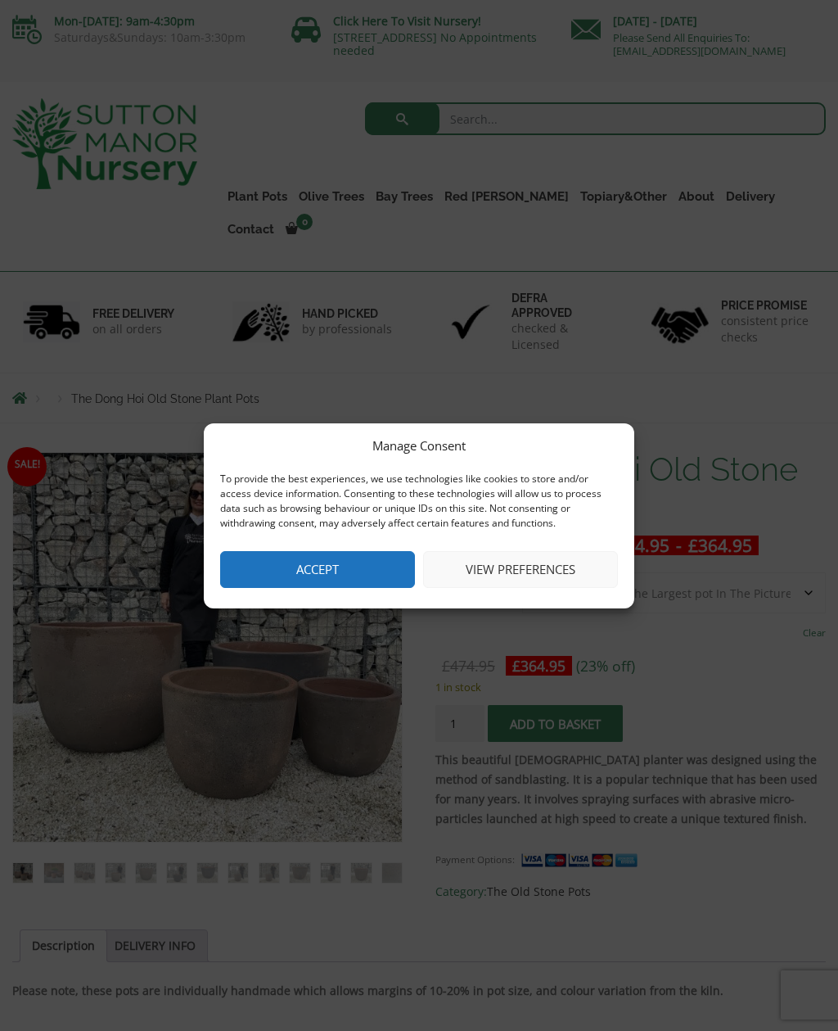
click at [331, 555] on button "Accept" at bounding box center [317, 569] width 195 height 37
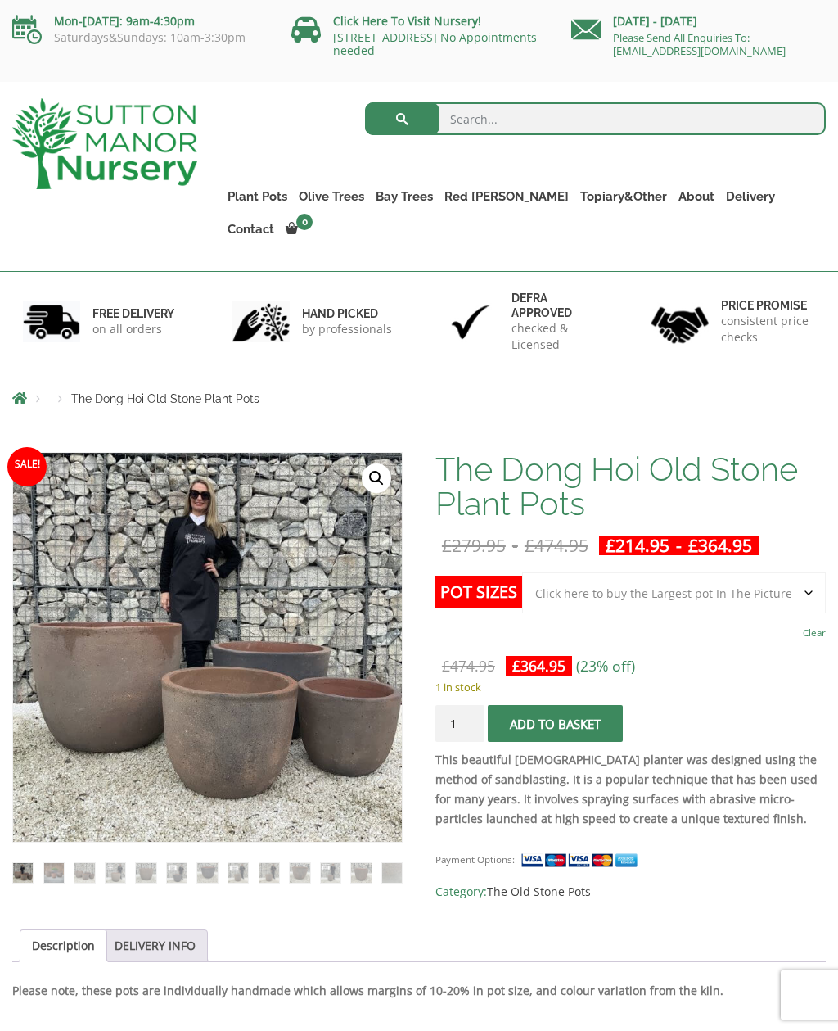
click at [285, 180] on ul "Plant Pots Resin Bonded Pots The Milan Pots The Capri Pots The Brunello Pots Th…" at bounding box center [524, 200] width 604 height 107
click at [0, 0] on link "The Old Stone Pots" at bounding box center [0, 0] width 0 height 0
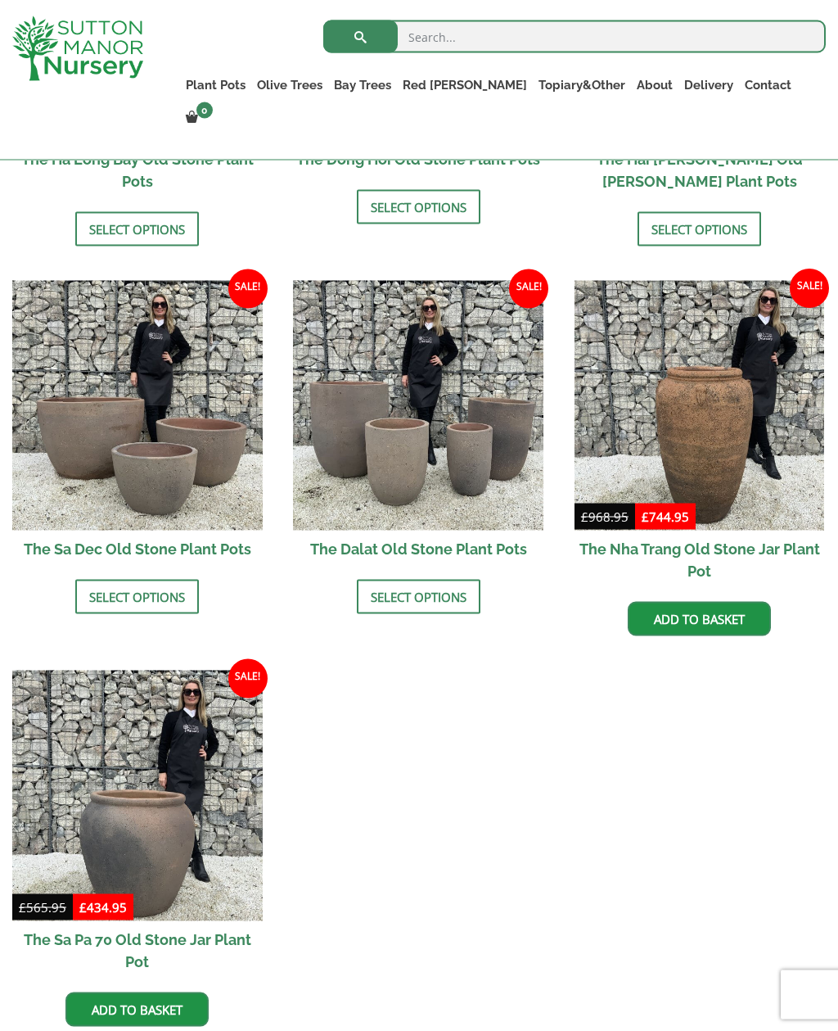
scroll to position [843, 0]
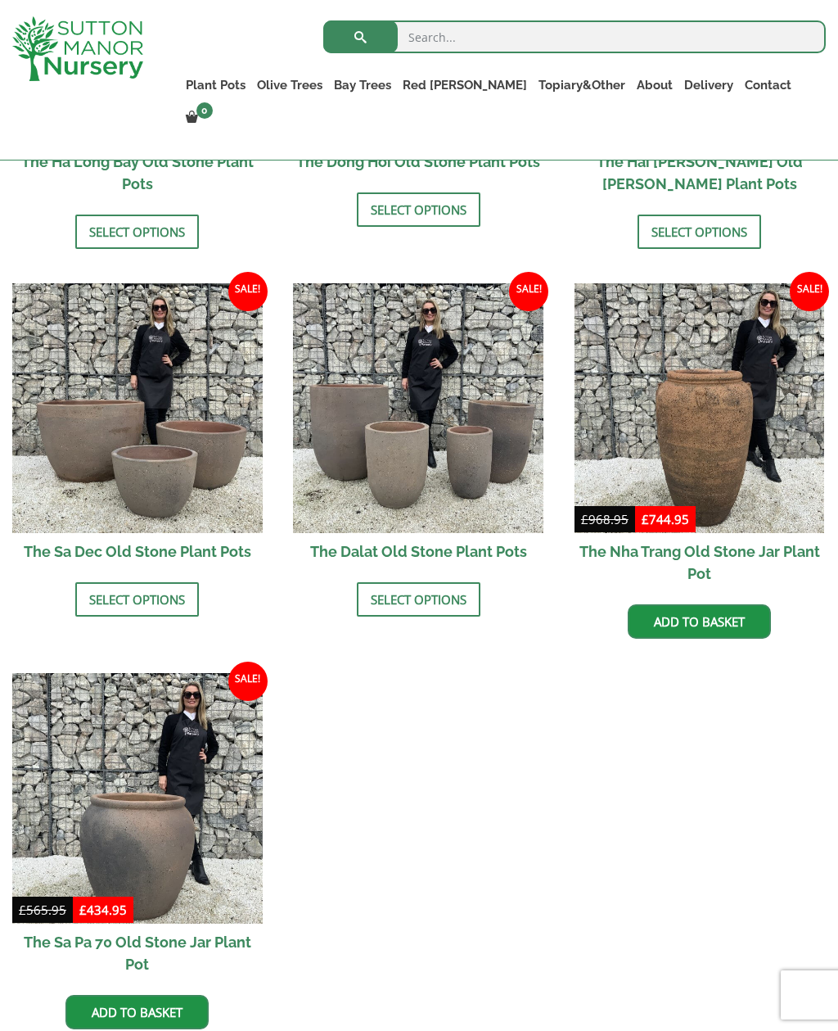
click at [160, 701] on img at bounding box center [137, 798] width 251 height 251
